Goal: Task Accomplishment & Management: Complete application form

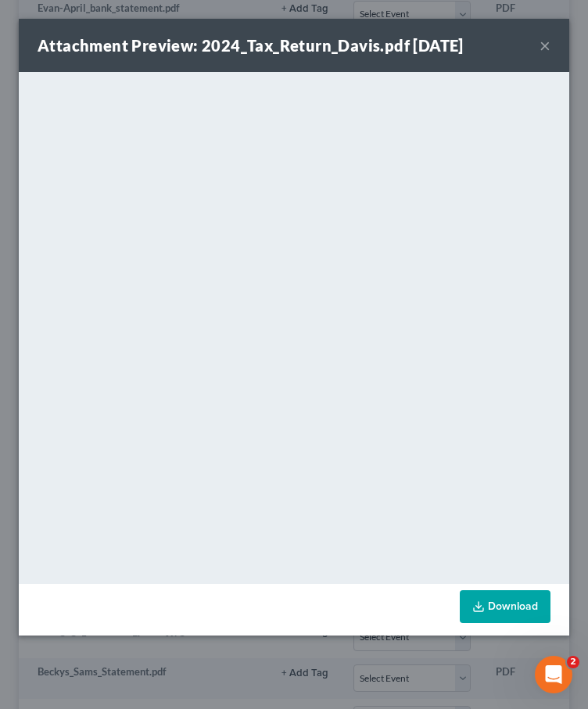
scroll to position [0, 208]
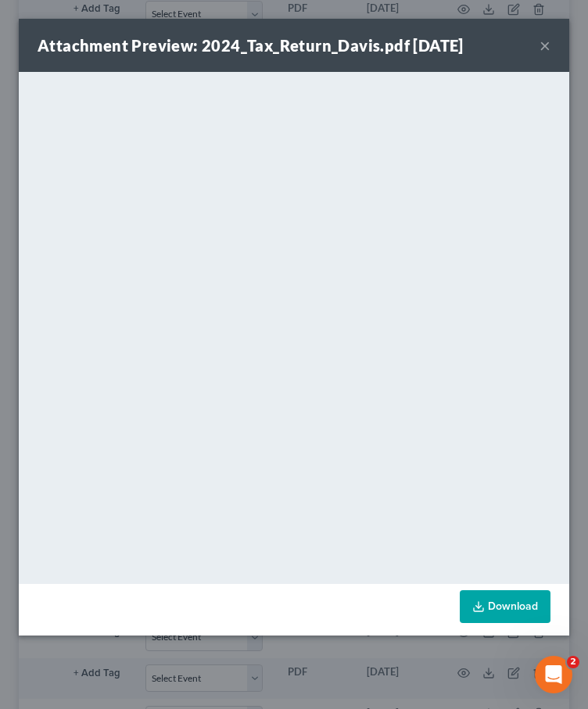
click at [546, 48] on button "×" at bounding box center [544, 45] width 11 height 19
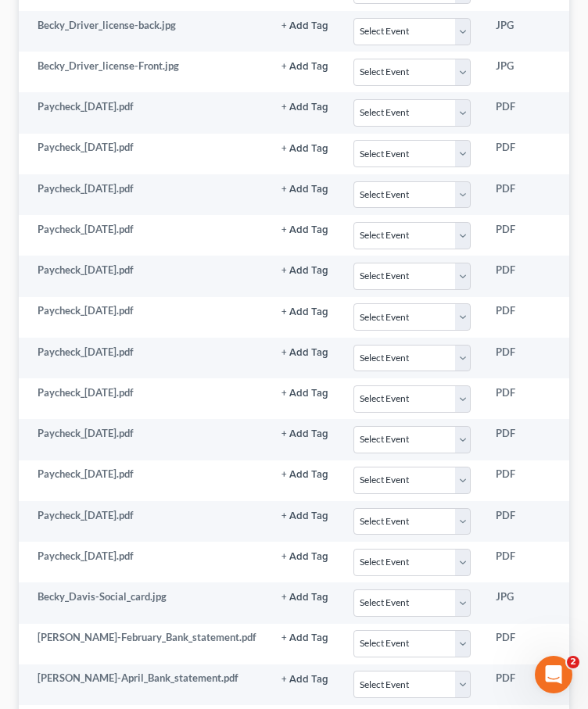
scroll to position [0, 0]
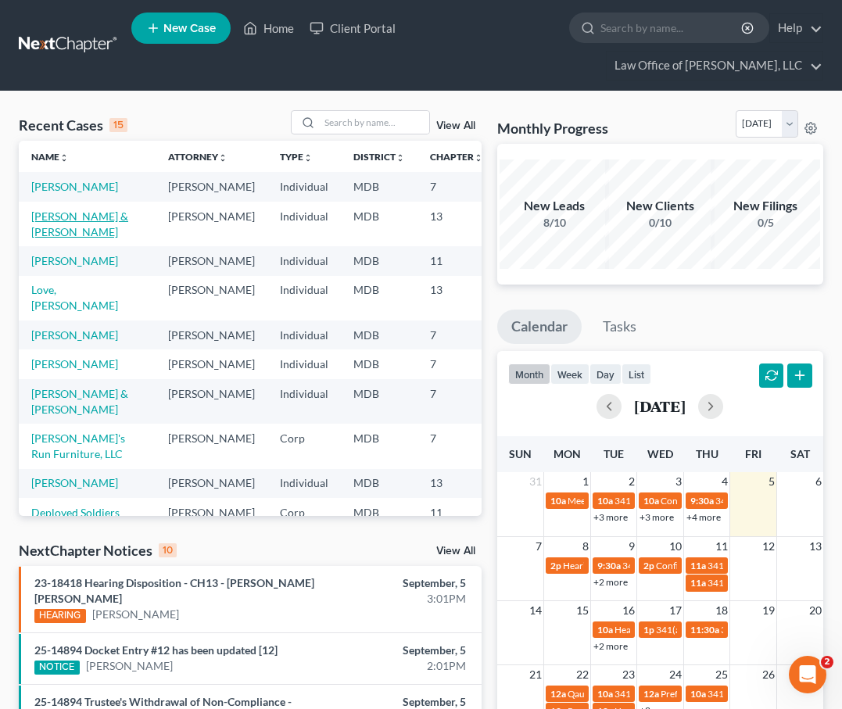
click at [47, 228] on link "[PERSON_NAME] & [PERSON_NAME]" at bounding box center [79, 224] width 97 height 29
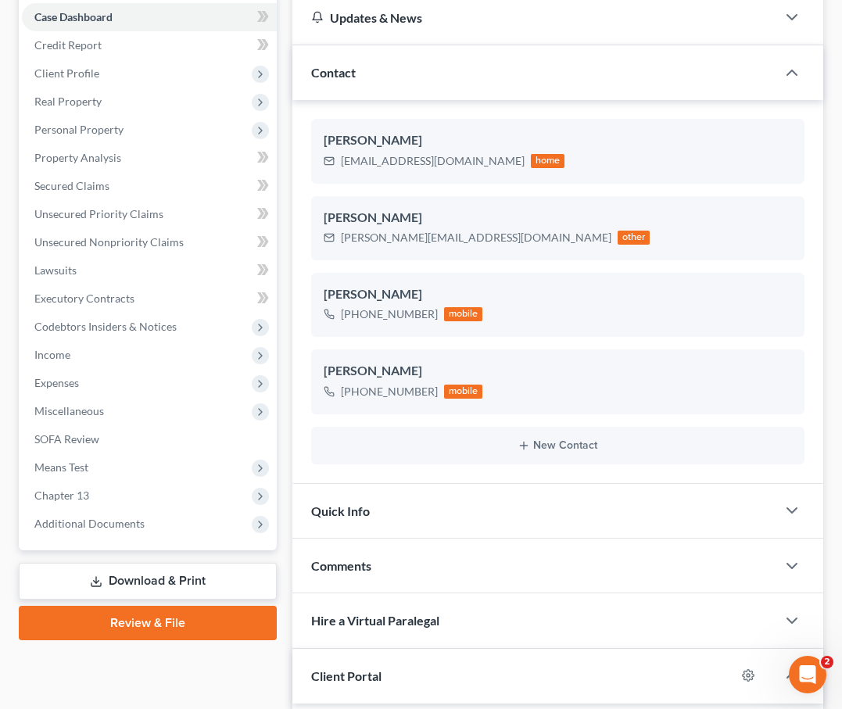
scroll to position [260, 0]
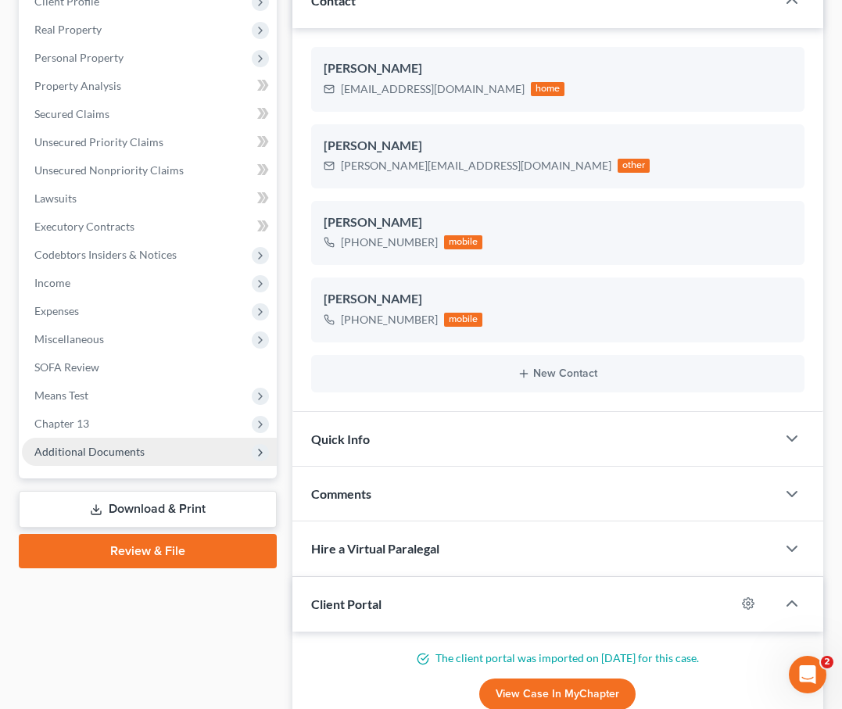
click at [85, 450] on span "Additional Documents" at bounding box center [89, 451] width 110 height 13
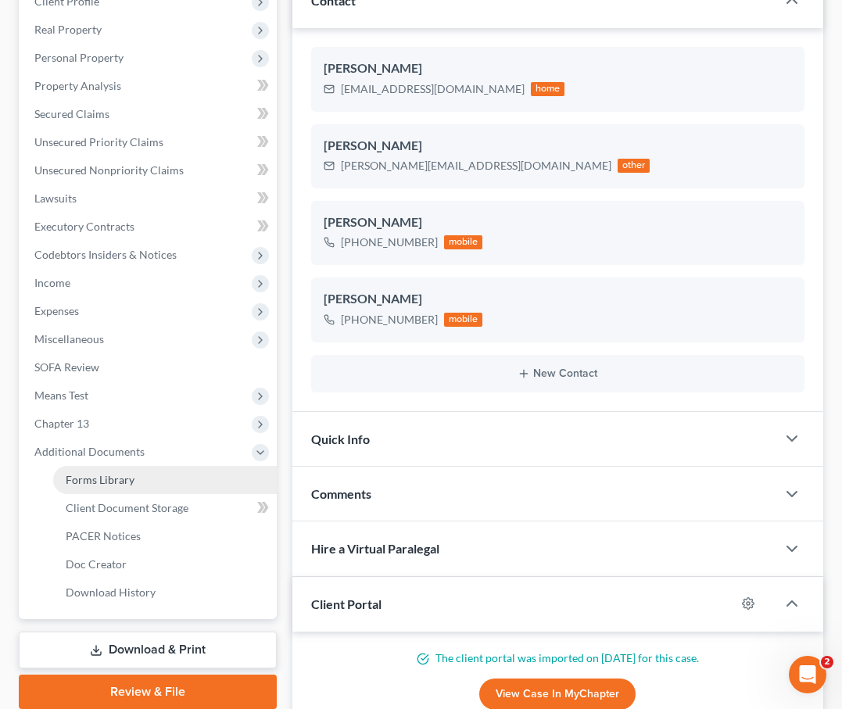
click at [93, 478] on span "Forms Library" at bounding box center [100, 479] width 69 height 13
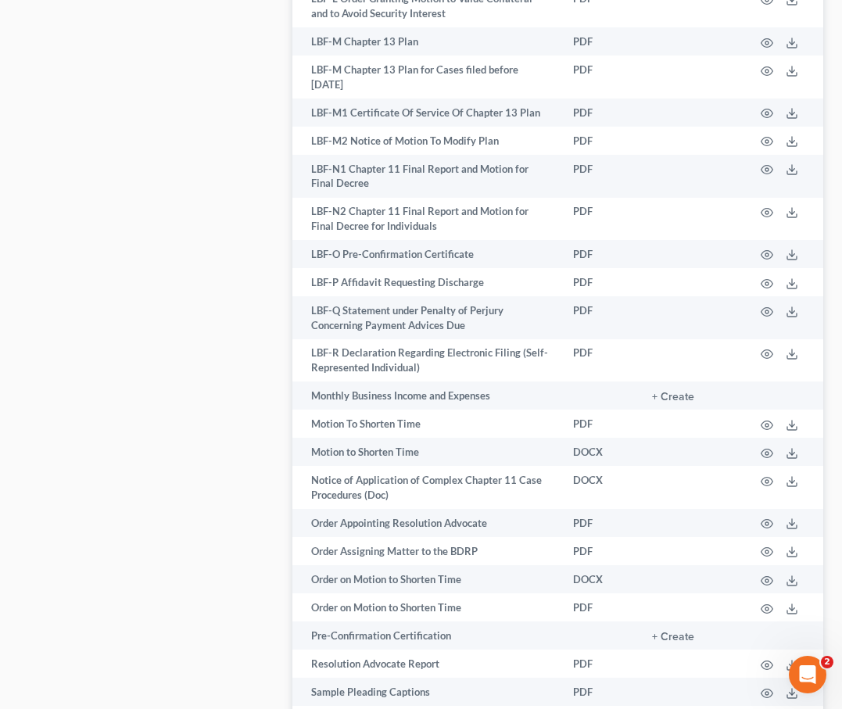
scroll to position [2255, 0]
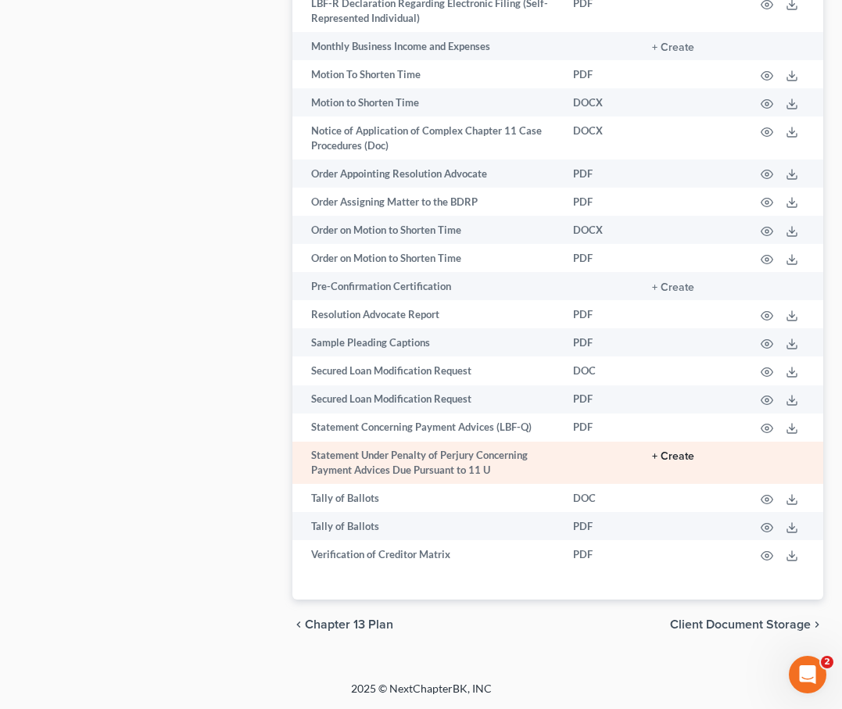
click at [679, 458] on button "+ Create" at bounding box center [673, 456] width 42 height 11
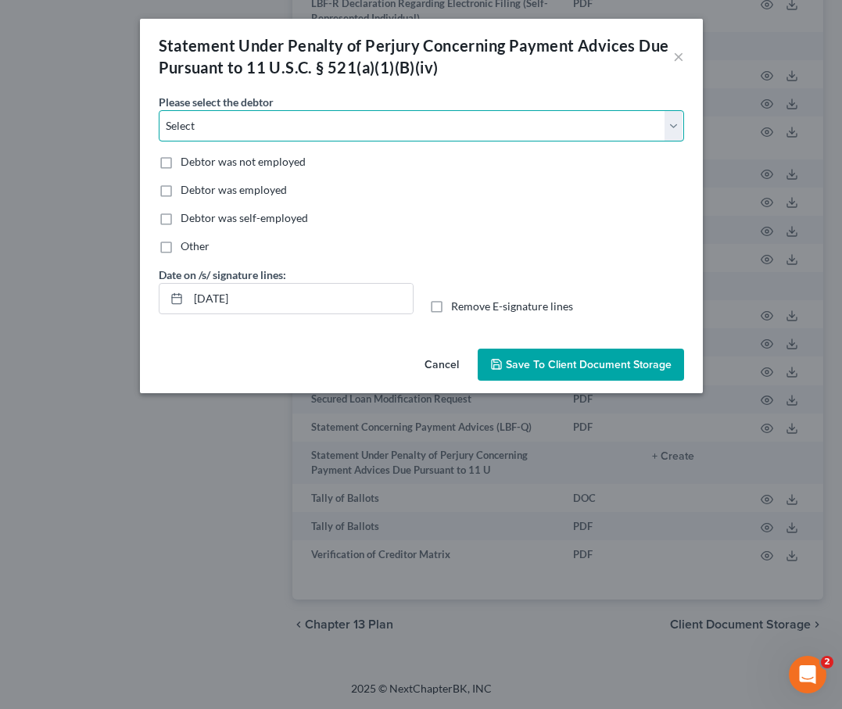
click at [213, 136] on select "Select [PERSON_NAME] [PERSON_NAME]" at bounding box center [421, 125] width 525 height 31
select select "1"
click at [159, 110] on select "Select [PERSON_NAME] [PERSON_NAME]" at bounding box center [421, 125] width 525 height 31
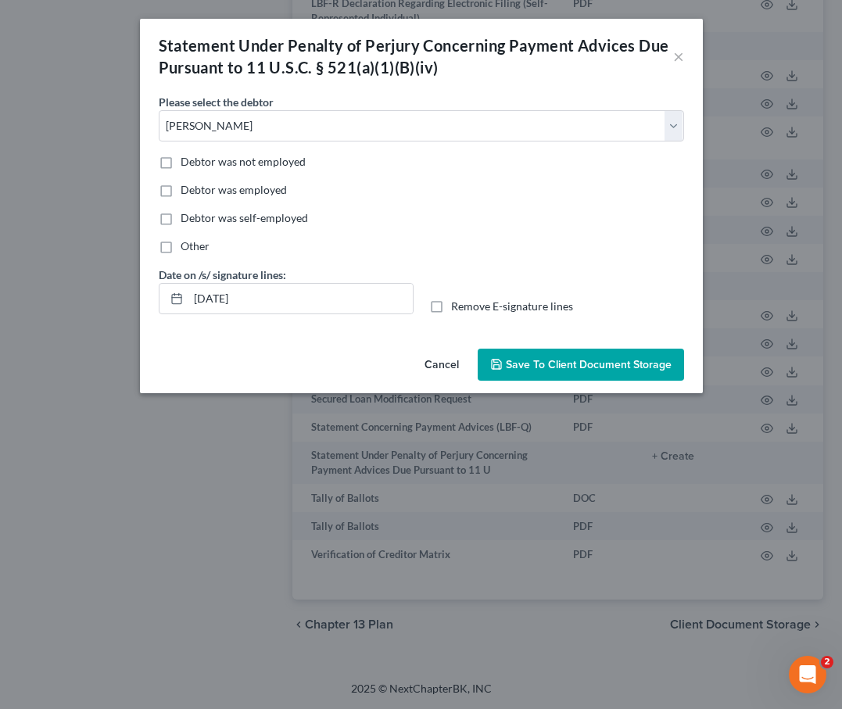
click at [181, 163] on label "Debtor was not employed" at bounding box center [243, 162] width 125 height 16
click at [187, 163] on input "Debtor was not employed" at bounding box center [192, 159] width 10 height 10
checkbox input "true"
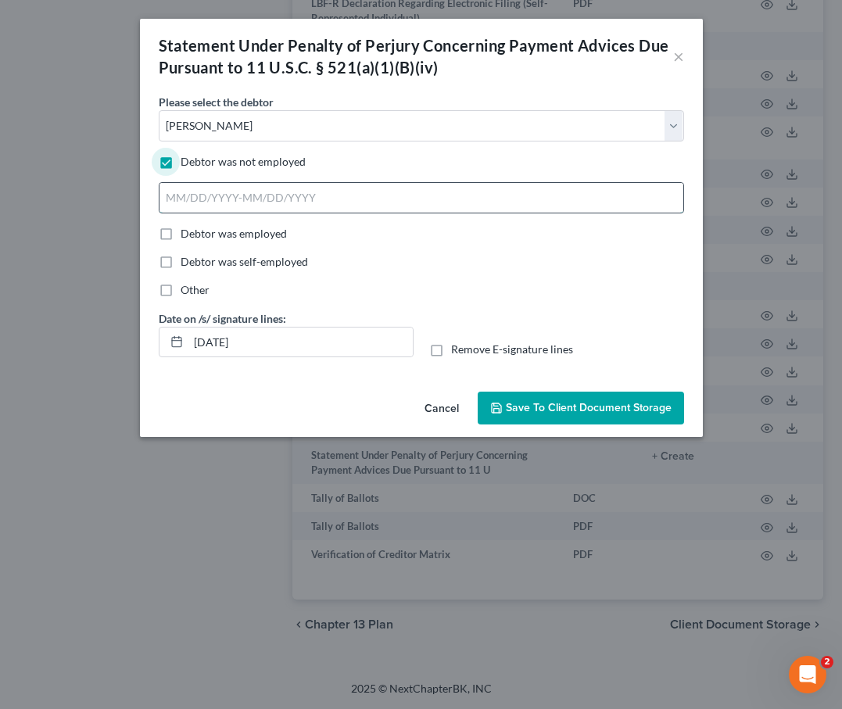
click at [195, 202] on input "text" at bounding box center [421, 198] width 524 height 30
type input "[DATE] - Present"
click at [494, 412] on icon "button" at bounding box center [496, 408] width 13 height 13
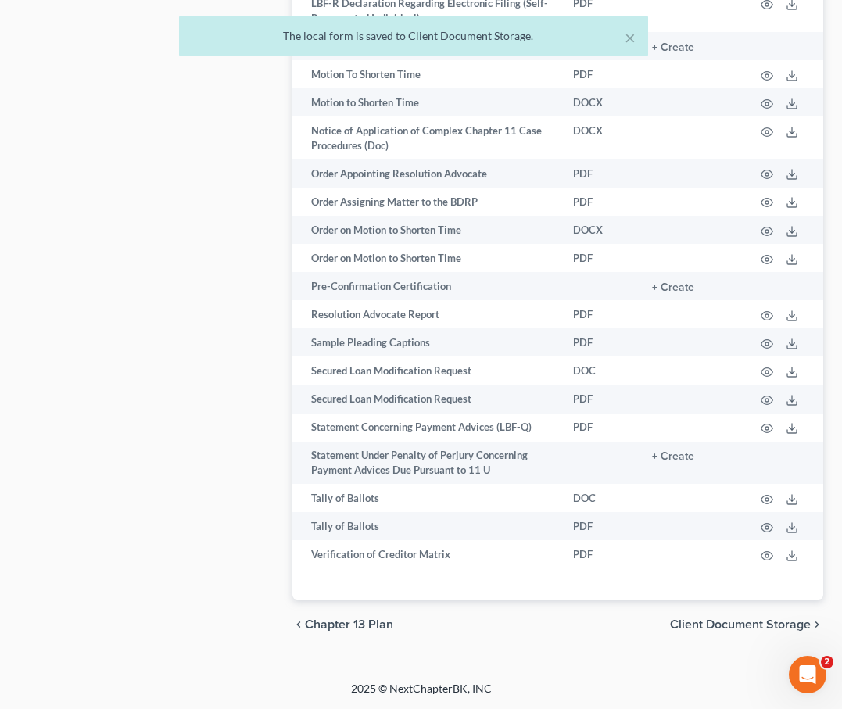
click at [623, 37] on div "The local form is saved to Client Document Storage." at bounding box center [414, 36] width 444 height 16
click at [723, 618] on span "Client Document Storage" at bounding box center [740, 624] width 141 height 13
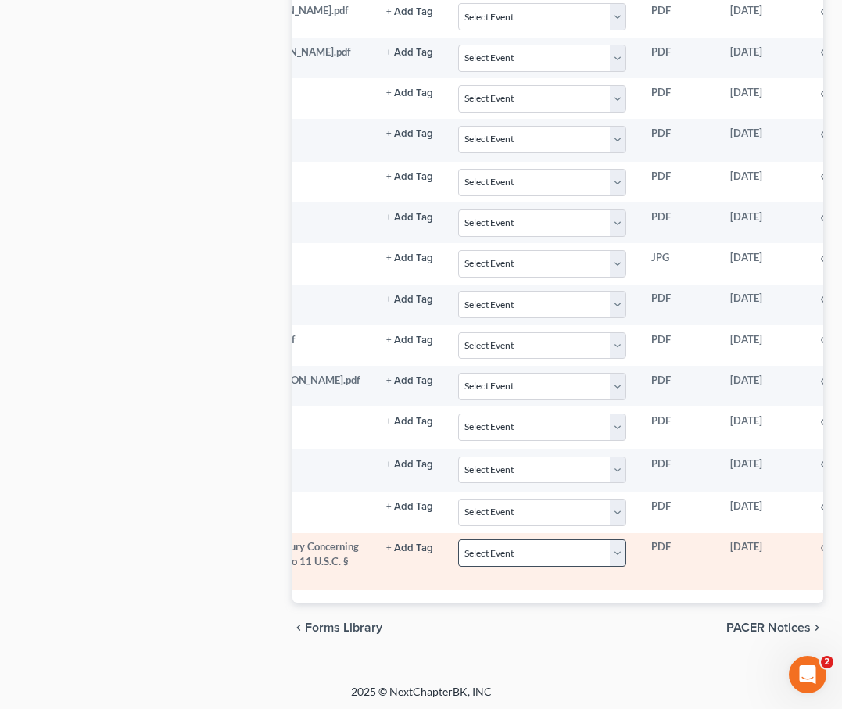
scroll to position [0, 278]
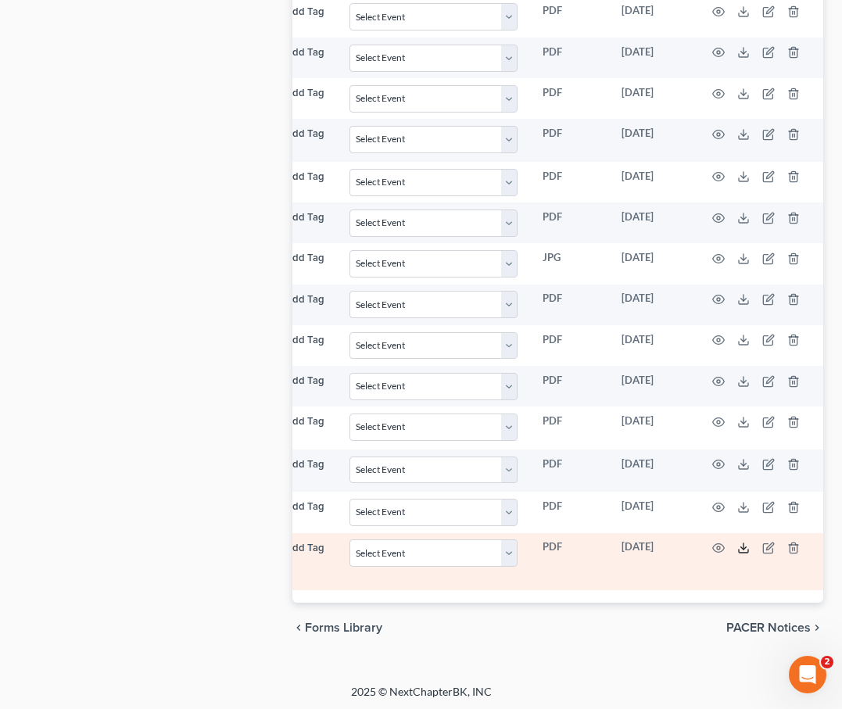
click at [741, 547] on polyline at bounding box center [743, 548] width 5 height 2
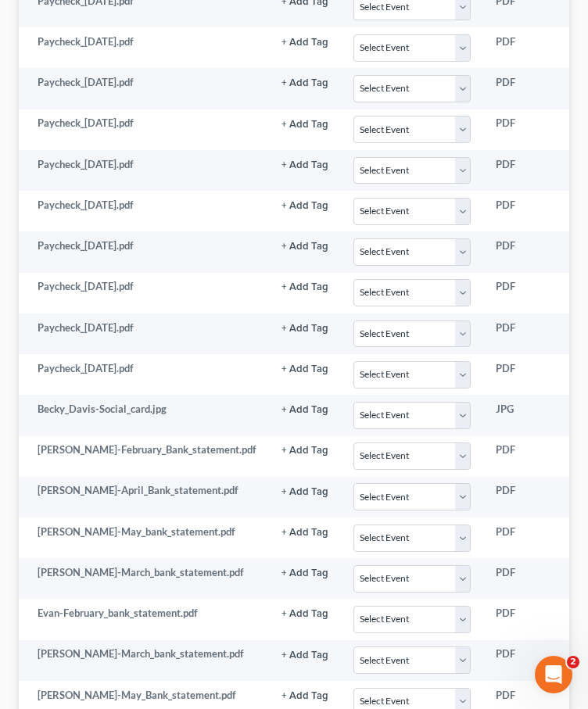
scroll to position [889, 0]
